Goal: Task Accomplishment & Management: Manage account settings

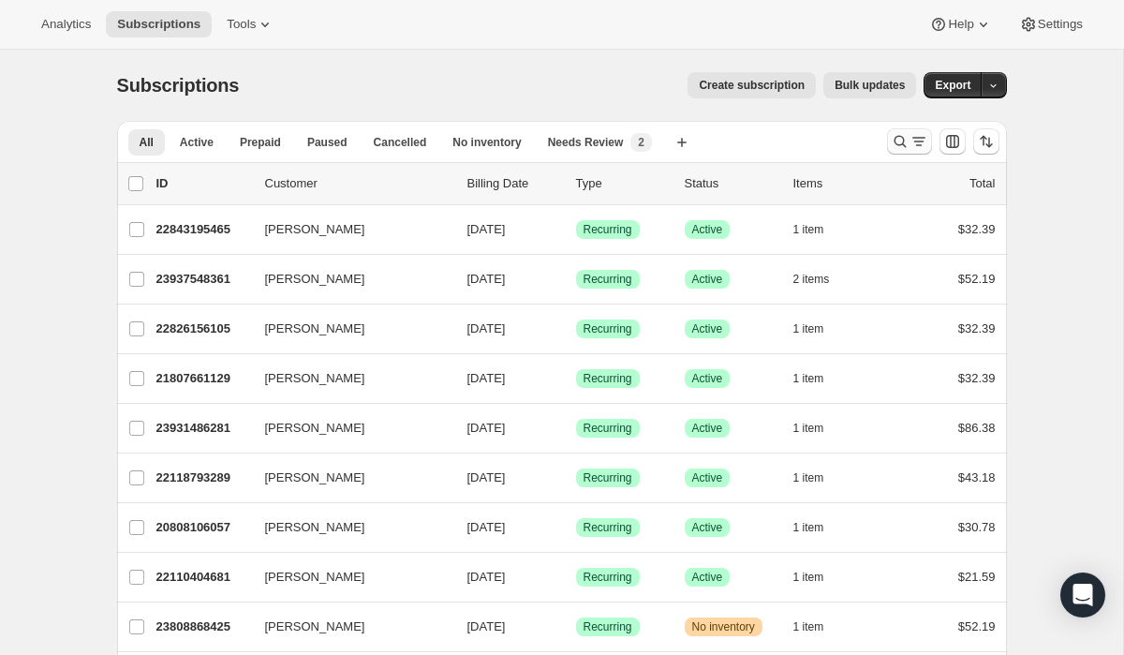
click at [906, 142] on icon "Search and filter results" at bounding box center [900, 141] width 19 height 19
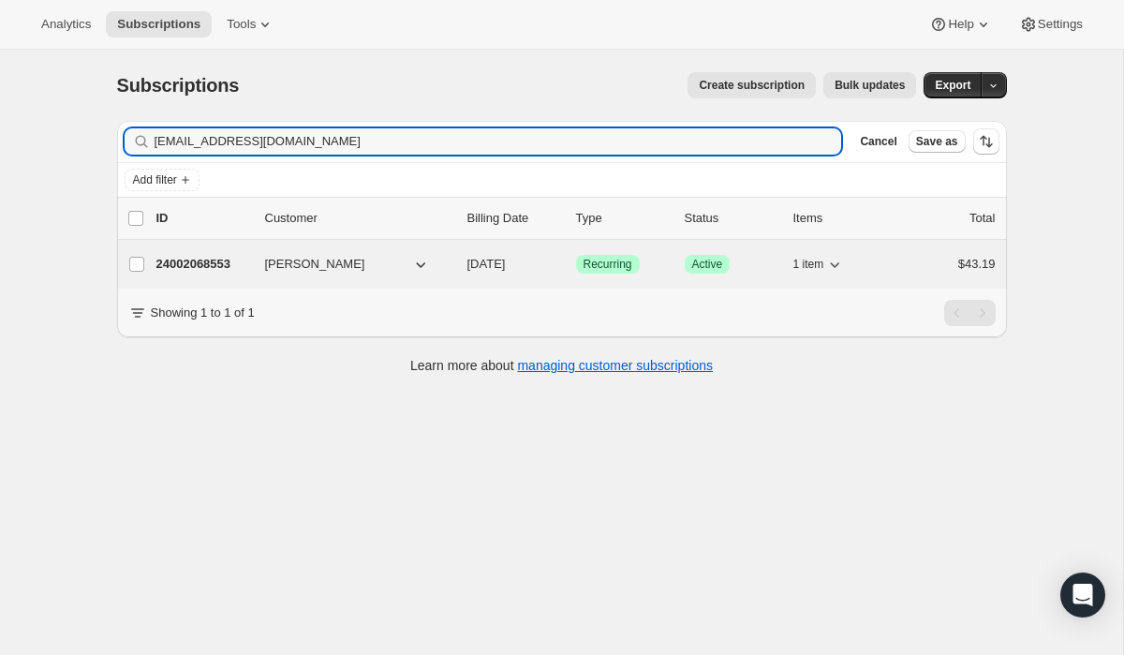
type input "[EMAIL_ADDRESS][DOMAIN_NAME]"
click at [200, 259] on p "24002068553" at bounding box center [203, 264] width 94 height 19
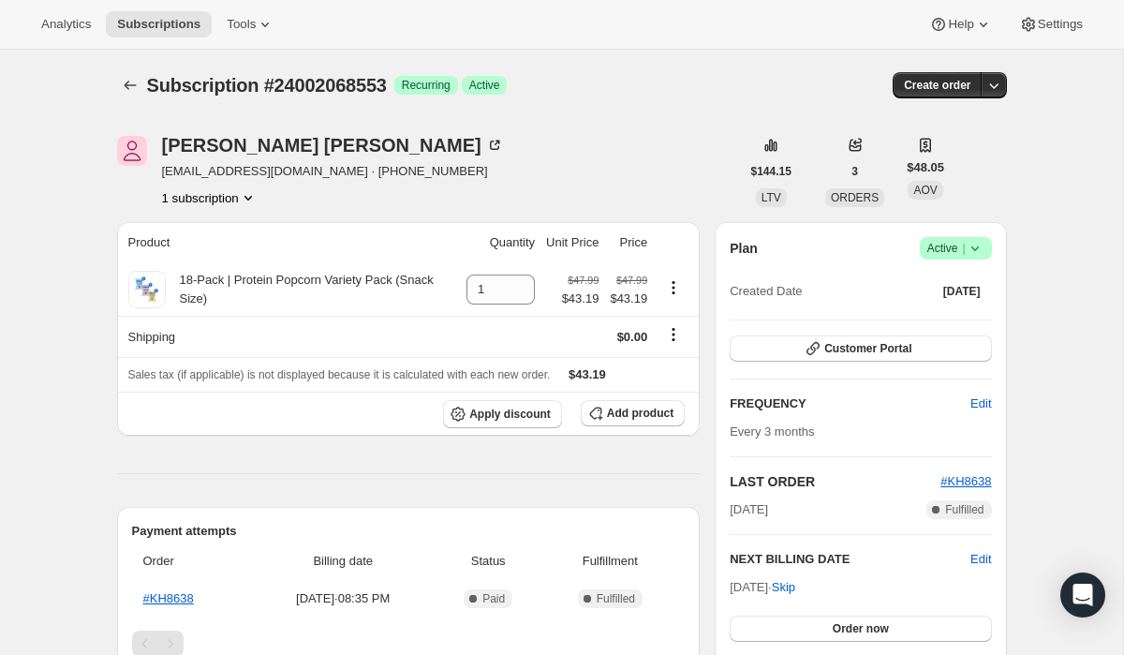
click at [981, 249] on icon at bounding box center [975, 248] width 19 height 19
click at [966, 321] on span "Cancel subscription" at bounding box center [950, 317] width 106 height 14
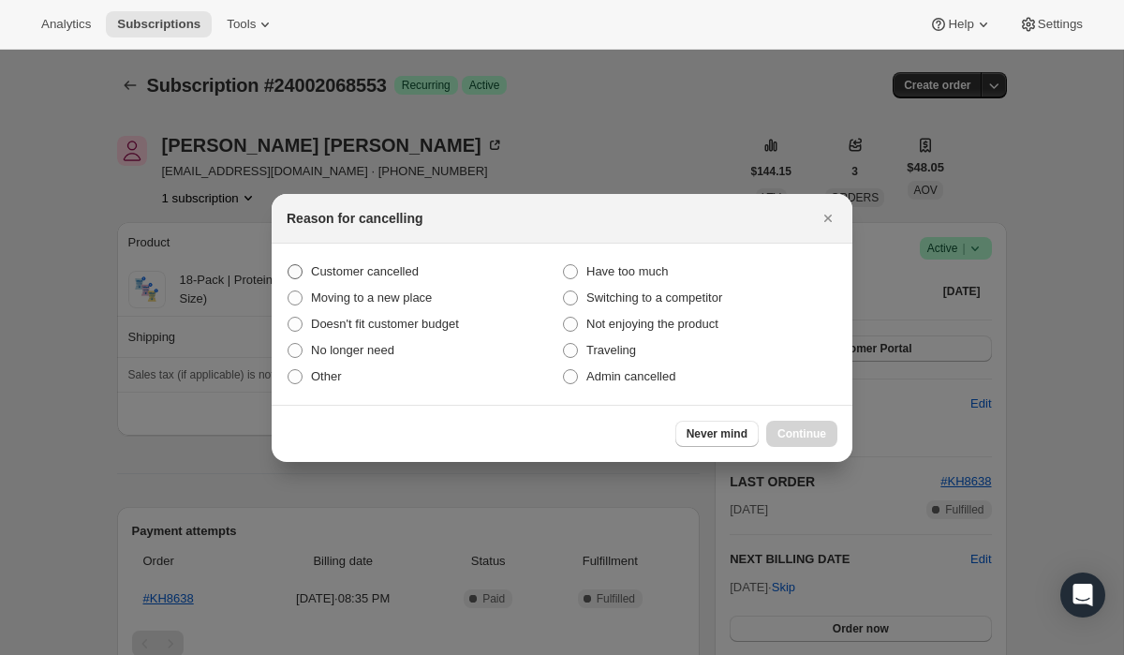
click at [300, 267] on span ":rbs:" at bounding box center [295, 271] width 15 height 15
click at [289, 265] on input "Customer cancelled" at bounding box center [288, 264] width 1 height 1
radio input "true"
click at [792, 430] on span "Continue" at bounding box center [801, 433] width 49 height 15
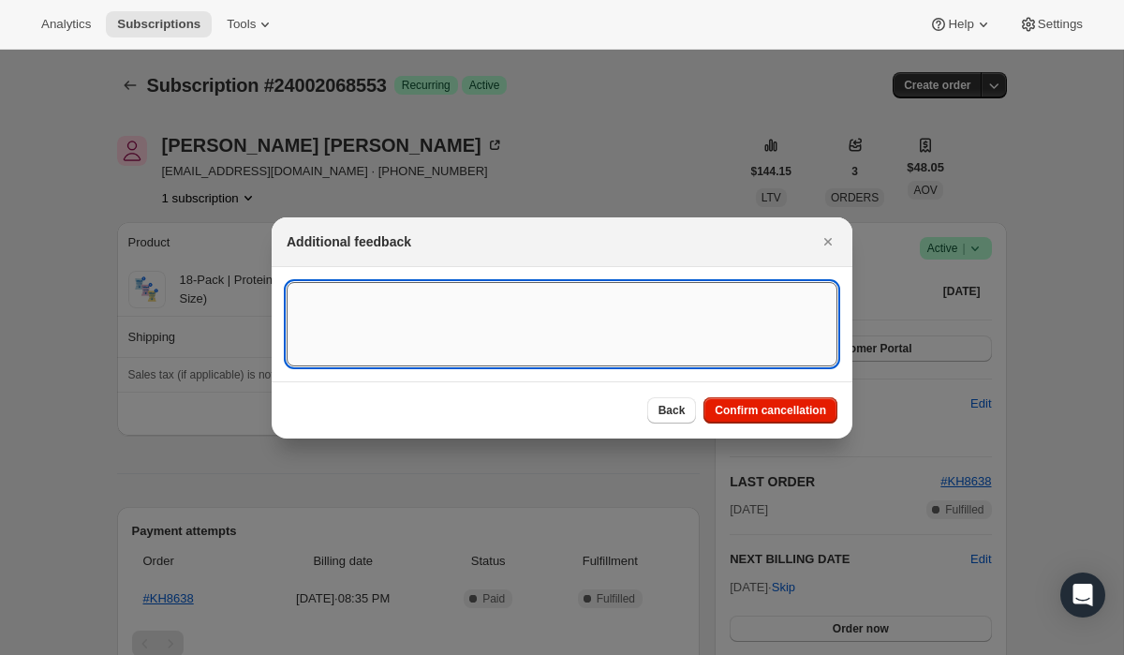
click at [702, 338] on textarea ":rbs:" at bounding box center [562, 324] width 551 height 84
type textarea "Customer requested to cancel subscription."
click at [764, 415] on span "Confirm cancellation" at bounding box center [770, 410] width 111 height 15
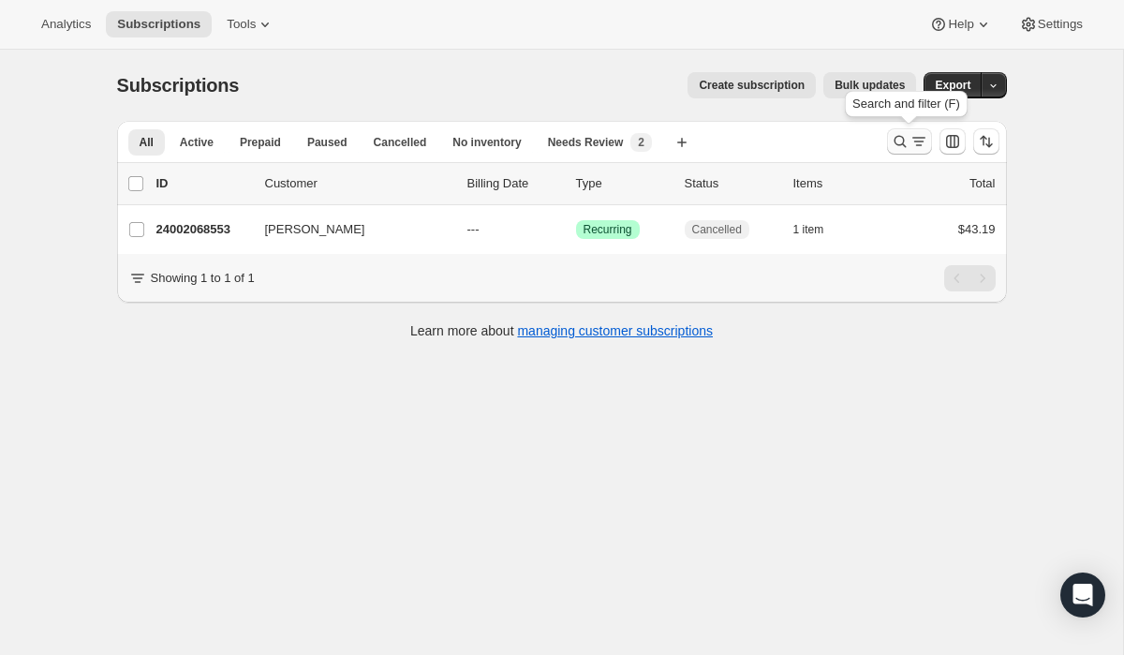
click at [900, 139] on icon "Search and filter results" at bounding box center [900, 141] width 19 height 19
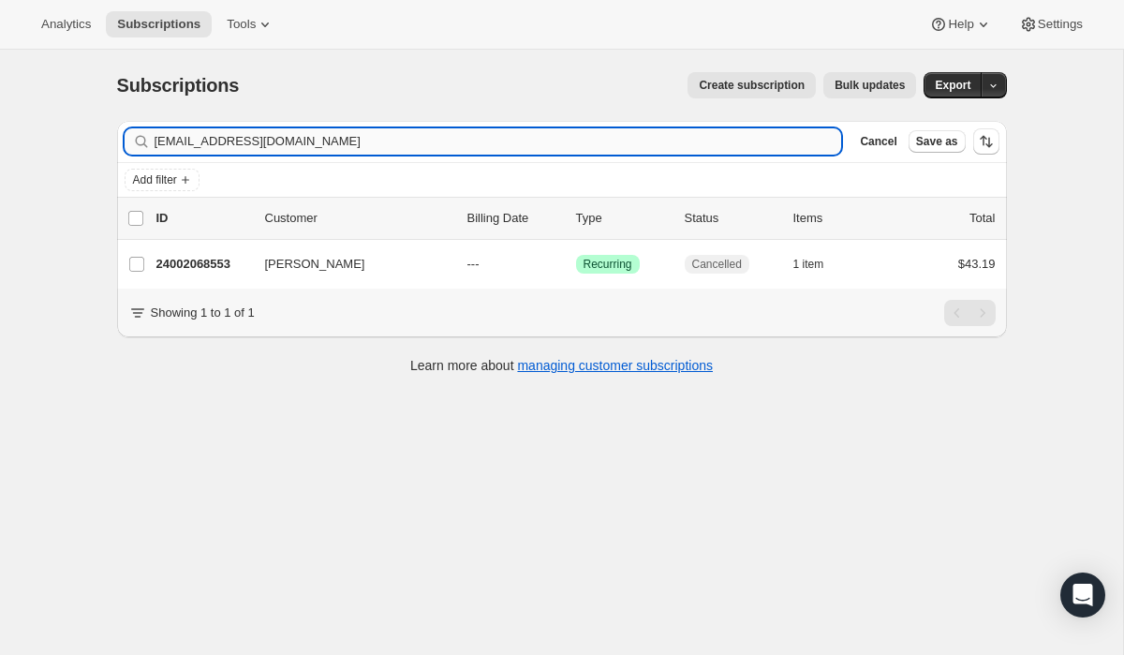
click at [770, 147] on input "[EMAIL_ADDRESS][DOMAIN_NAME]" at bounding box center [499, 141] width 688 height 26
click at [820, 141] on icon "button" at bounding box center [821, 142] width 7 height 7
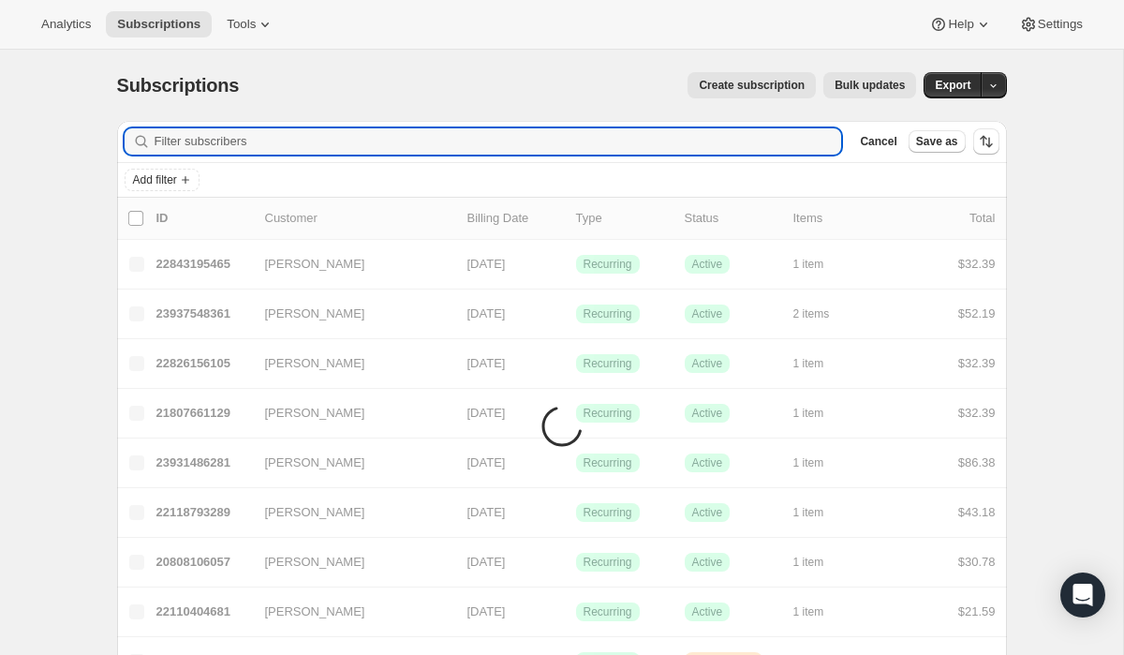
paste input "[EMAIL_ADDRESS][DOMAIN_NAME]"
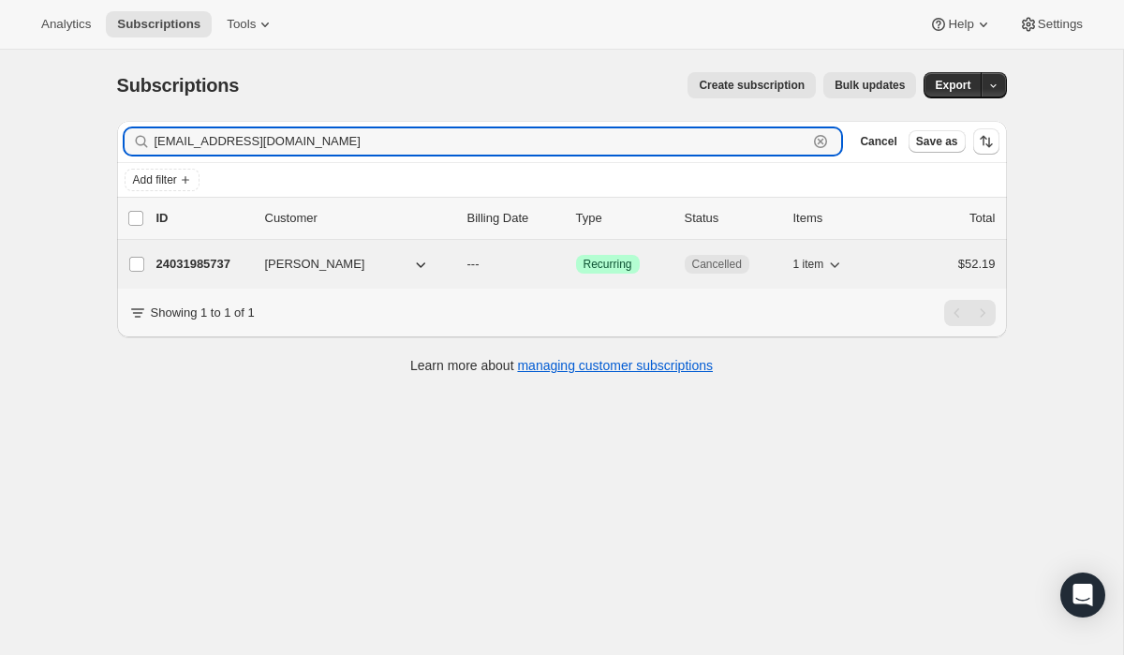
type input "[EMAIL_ADDRESS][DOMAIN_NAME]"
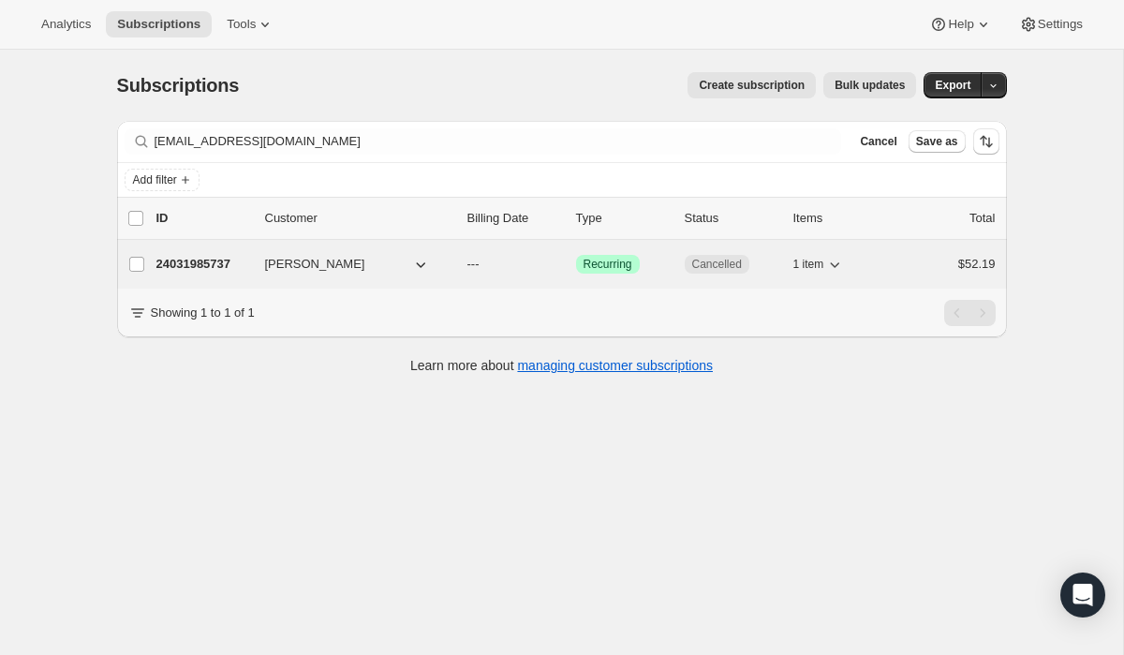
click at [314, 263] on span "[PERSON_NAME]" at bounding box center [315, 264] width 100 height 19
click at [185, 268] on p "24031985737" at bounding box center [203, 264] width 94 height 19
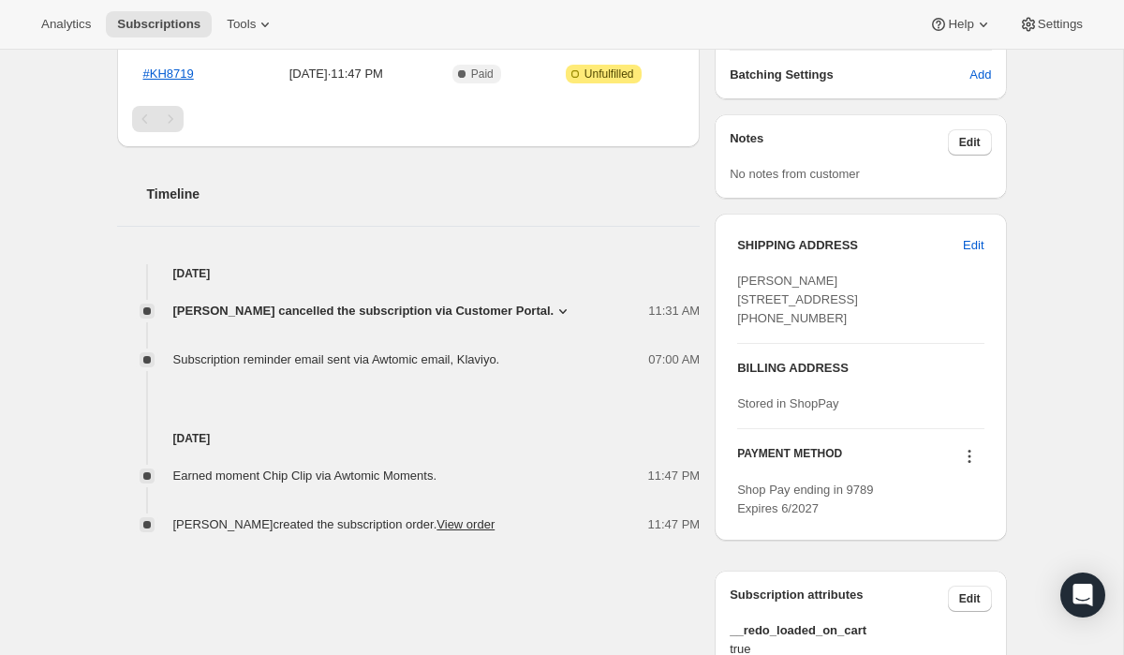
scroll to position [466, 0]
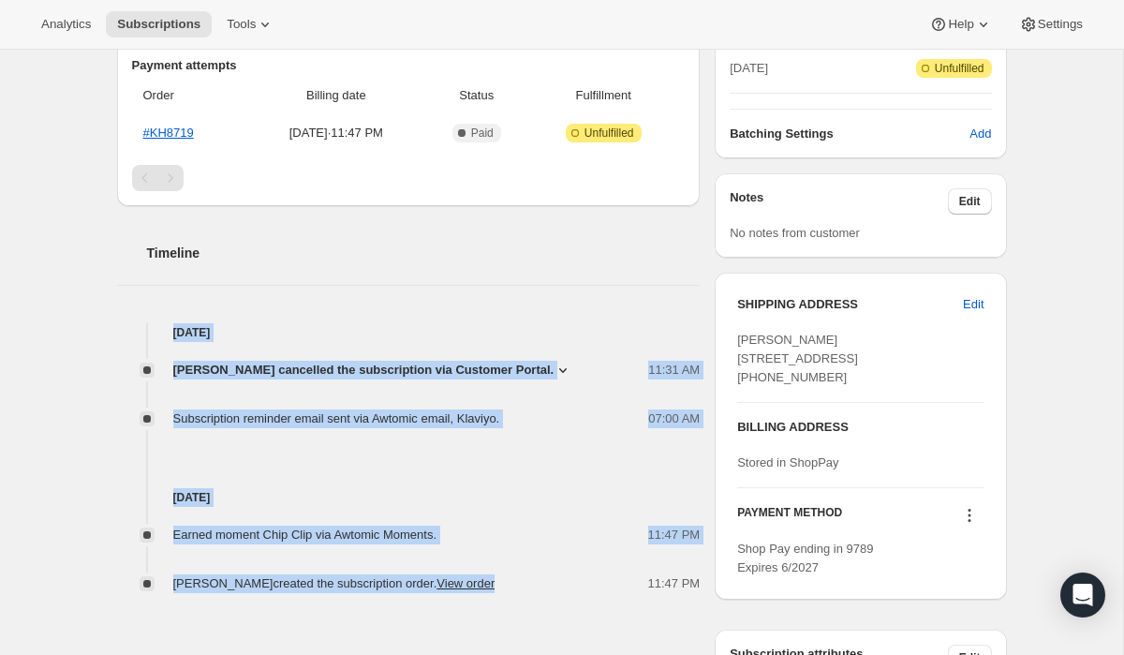
drag, startPoint x: 156, startPoint y: 334, endPoint x: 501, endPoint y: 639, distance: 459.9
click at [501, 639] on div "[PERSON_NAME] [EMAIL_ADDRESS][DOMAIN_NAME] · [PHONE_NUMBER] 1 subscription $109…" at bounding box center [554, 308] width 905 height 1336
click at [475, 525] on div "11:47 PM" at bounding box center [574, 534] width 252 height 19
